Goal: Check status: Check status

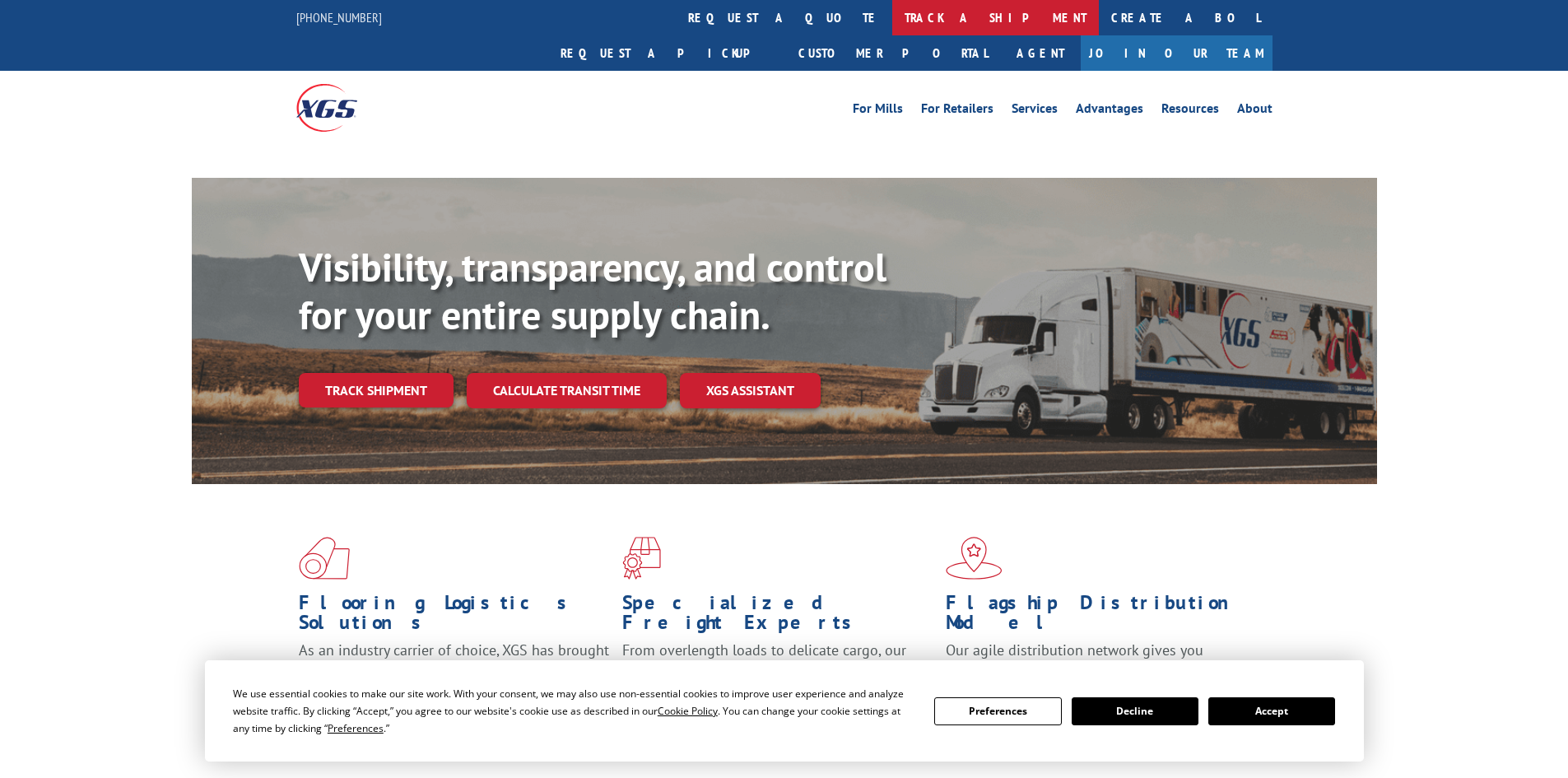
click at [892, 24] on link "track a shipment" at bounding box center [995, 18] width 207 height 35
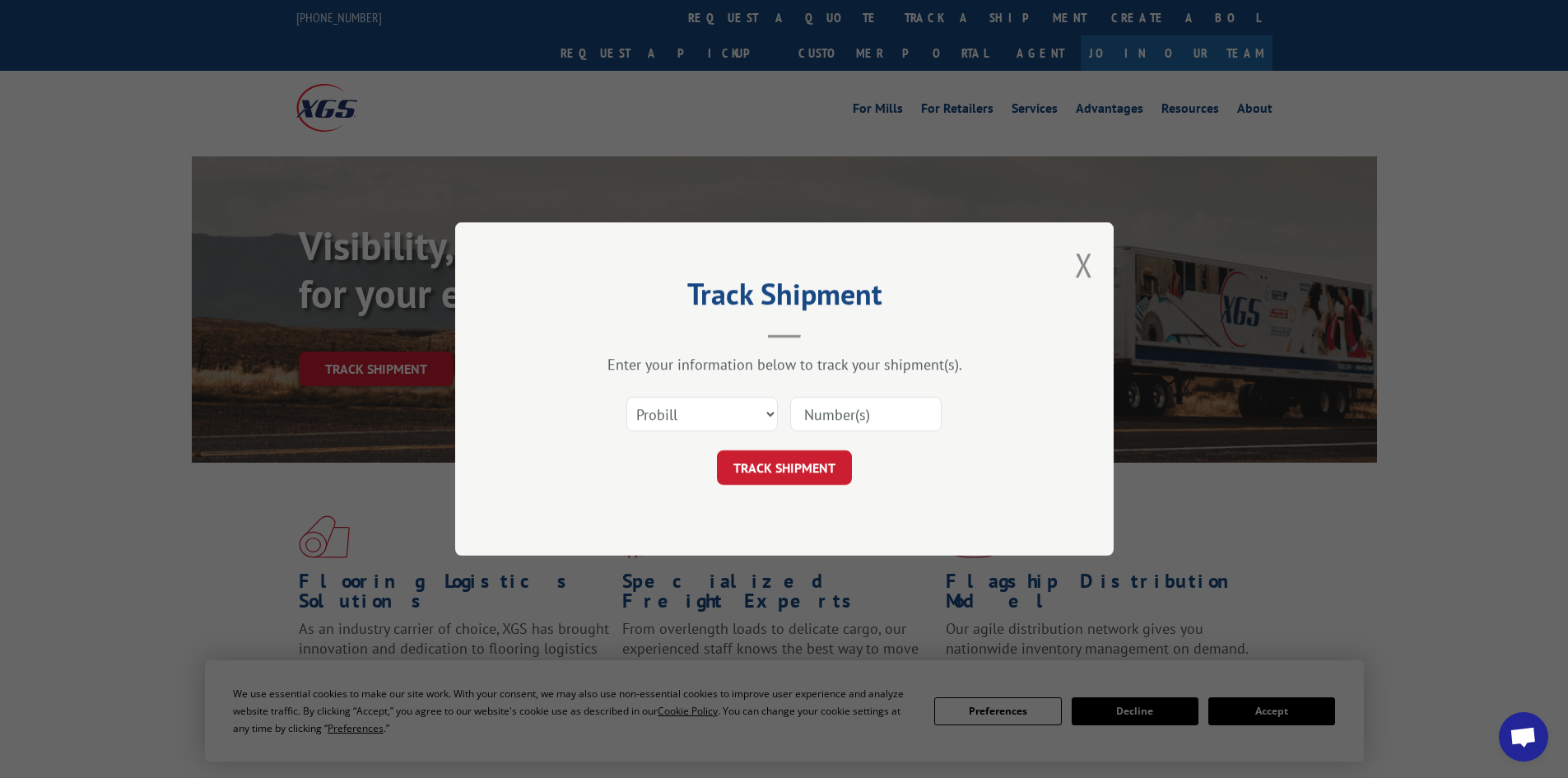
click at [695, 402] on select "Select category... Probill BOL PO" at bounding box center [702, 414] width 151 height 34
select select "bol"
click at [627, 397] on select "Select category... Probill BOL PO" at bounding box center [702, 414] width 151 height 34
click at [916, 401] on input at bounding box center [866, 414] width 151 height 34
paste input "5576899"
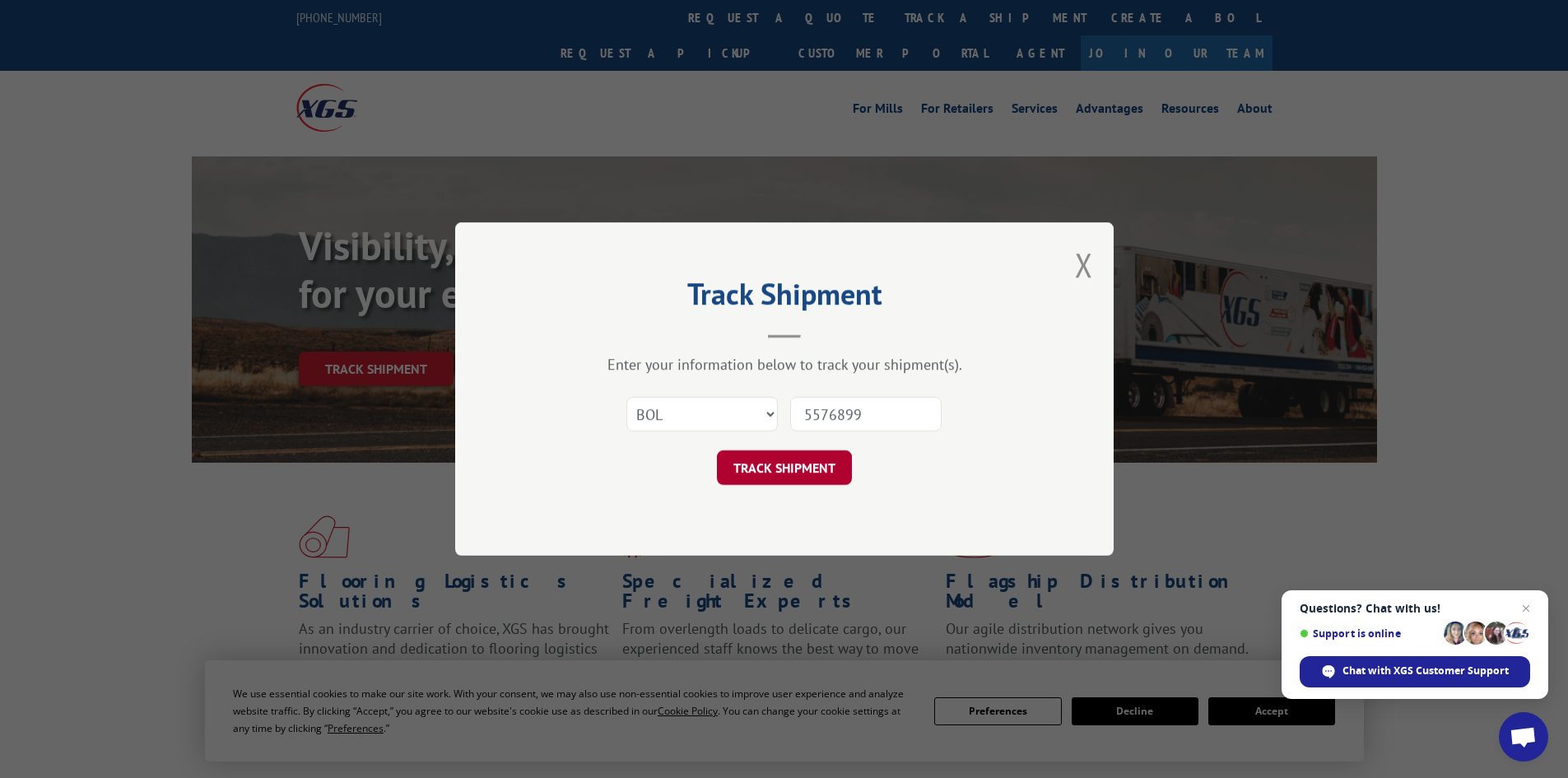
type input "5576899"
click at [762, 480] on button "TRACK SHIPMENT" at bounding box center [784, 467] width 135 height 34
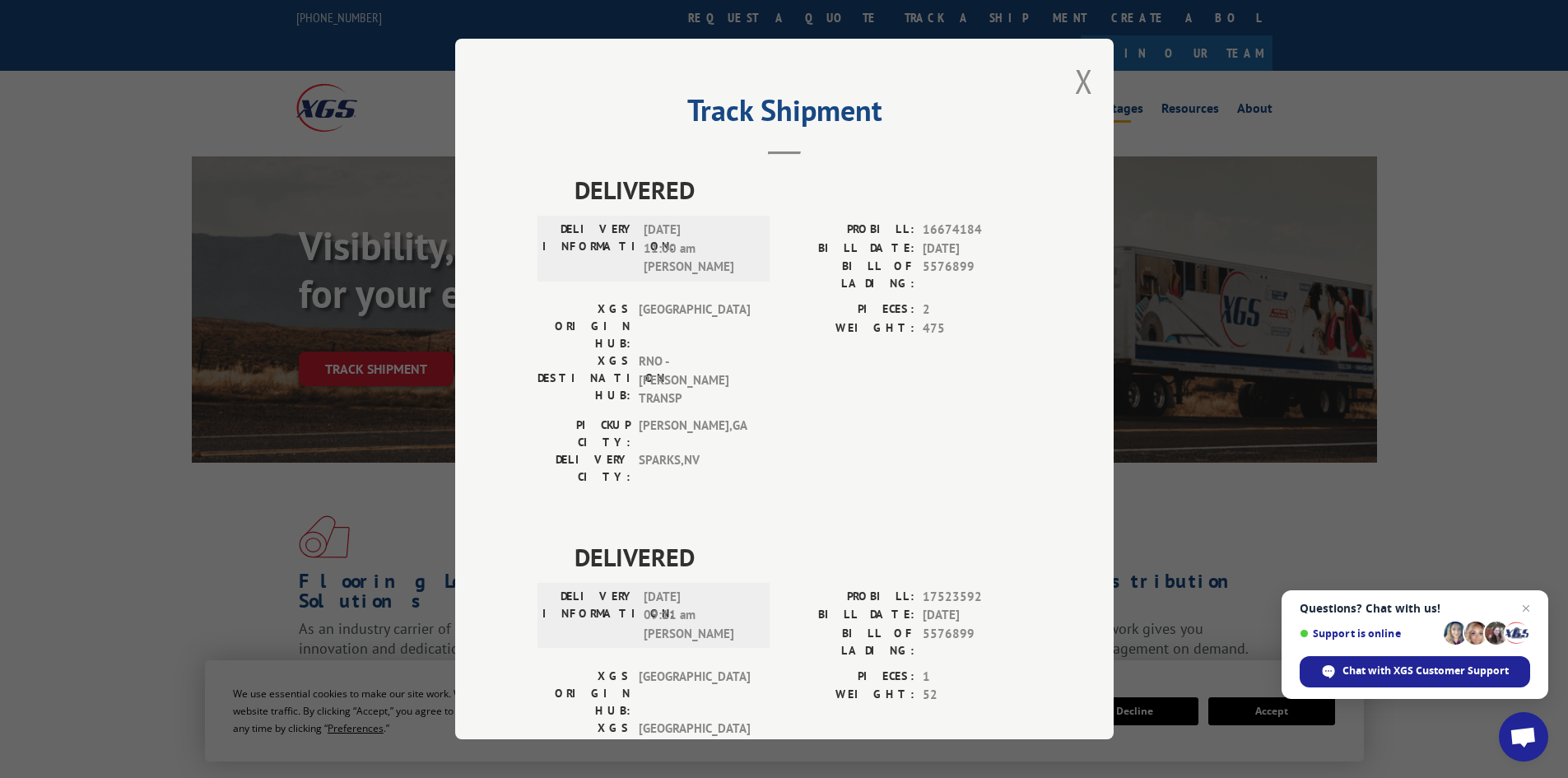
click at [1081, 71] on button "Close modal" at bounding box center [1084, 80] width 18 height 43
